Goal: Task Accomplishment & Management: Manage account settings

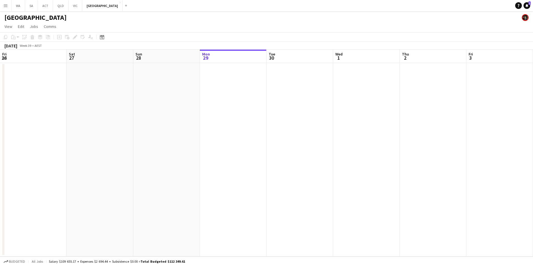
scroll to position [0, 133]
click at [41, 5] on button "ACT Close" at bounding box center [45, 5] width 15 height 11
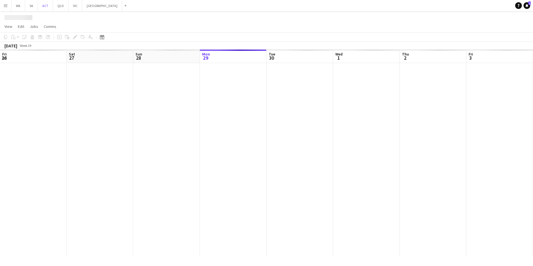
scroll to position [0, 133]
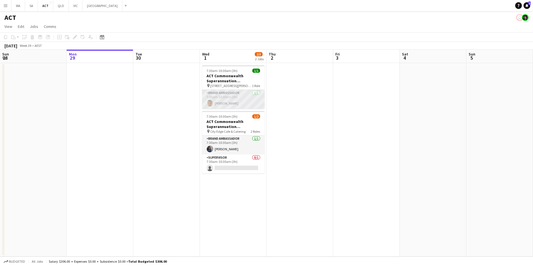
click at [210, 102] on app-user-avatar at bounding box center [209, 103] width 7 height 7
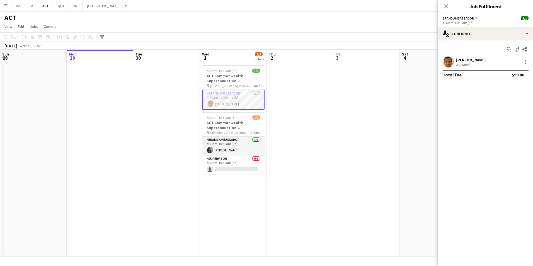
click at [452, 60] on app-user-avatar at bounding box center [447, 61] width 11 height 11
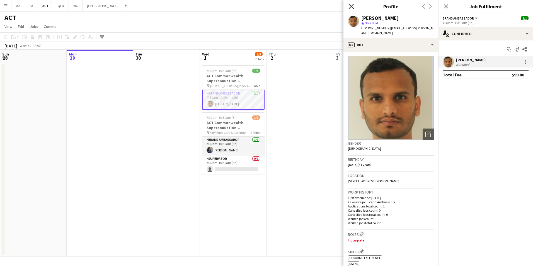
click at [352, 6] on icon "Close pop-in" at bounding box center [350, 6] width 5 height 5
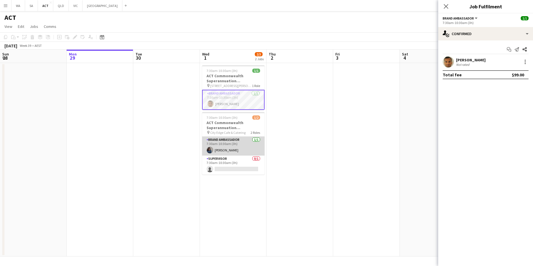
click at [209, 151] on app-user-avatar at bounding box center [209, 150] width 7 height 7
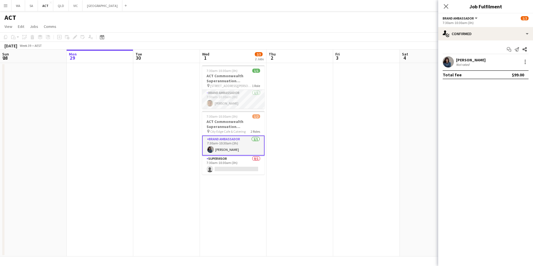
click at [448, 63] on app-user-avatar at bounding box center [447, 61] width 11 height 11
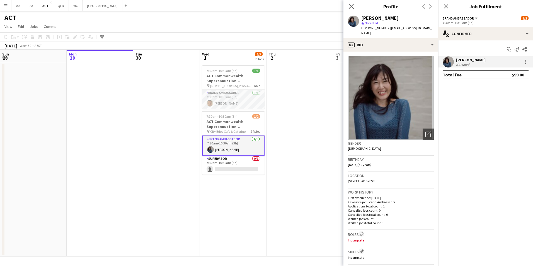
click at [348, 3] on app-icon "Close pop-in" at bounding box center [351, 7] width 8 height 8
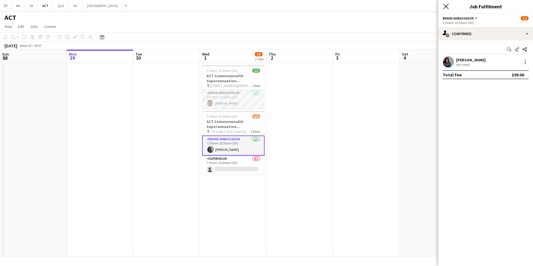
click at [445, 6] on icon at bounding box center [445, 6] width 5 height 5
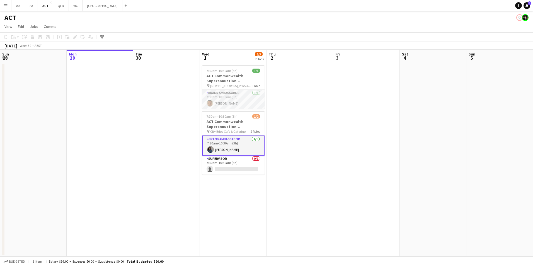
click at [391, 31] on app-page-menu "View Day view expanded Day view collapsed Month view Date picker Jump to [DATE]…" at bounding box center [266, 27] width 533 height 11
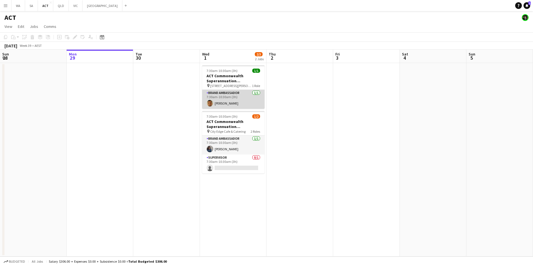
click at [247, 99] on app-card-role "Brand Ambassador [DATE] 7:30am-10:30am (3h) [PERSON_NAME]" at bounding box center [233, 99] width 62 height 19
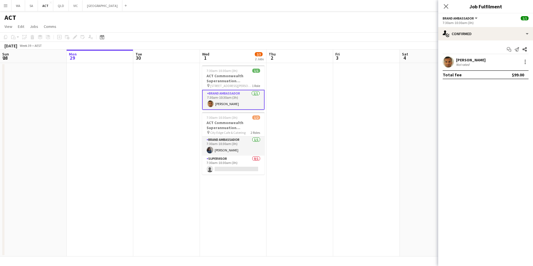
click at [446, 11] on div "Close pop-in" at bounding box center [446, 6] width 16 height 13
click at [447, 6] on icon "Close pop-in" at bounding box center [445, 6] width 5 height 5
